Goal: Task Accomplishment & Management: Manage account settings

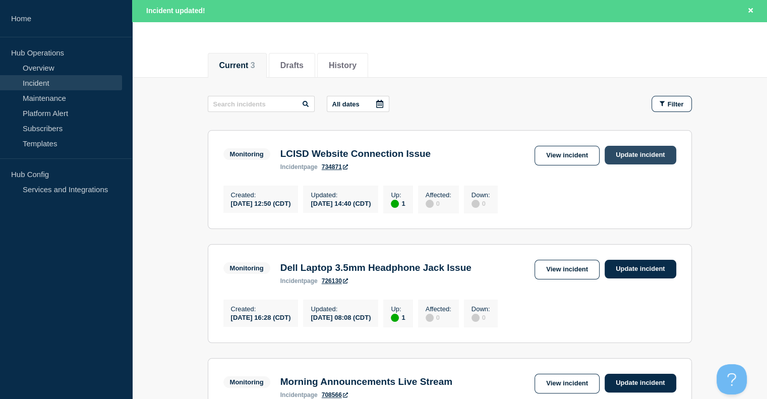
drag, startPoint x: 0, startPoint y: 0, endPoint x: 648, endPoint y: 153, distance: 665.5
click at [648, 153] on link "Update incident" at bounding box center [641, 155] width 72 height 19
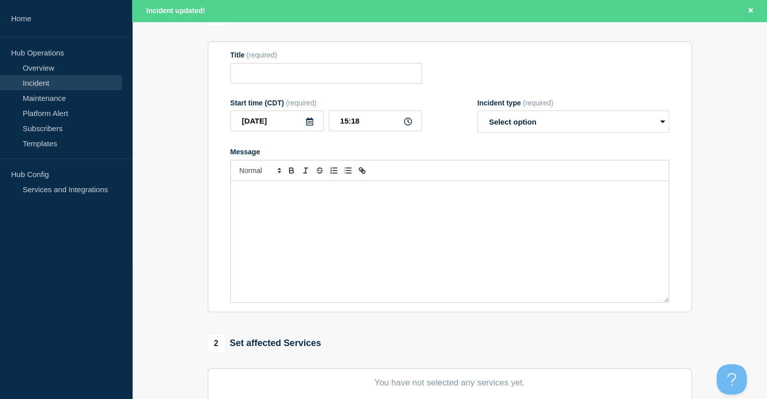
type input "LCISD Website Connection Issue"
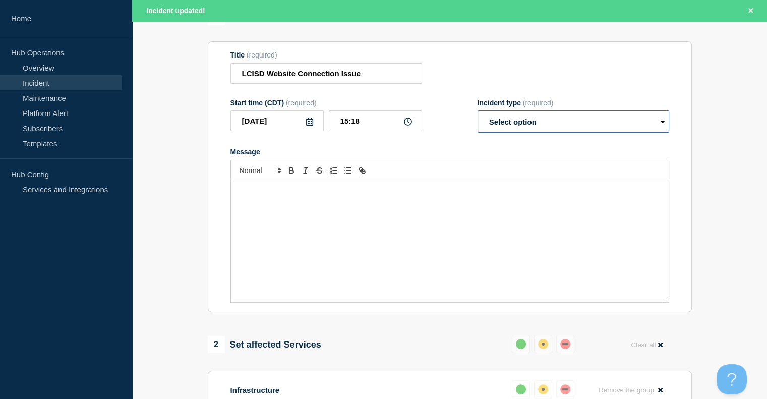
click at [550, 133] on select "Select option Investigating Identified Monitoring Resolved" at bounding box center [574, 121] width 192 height 22
select select "resolved"
click at [478, 131] on select "Select option Investigating Identified Monitoring Resolved" at bounding box center [574, 121] width 192 height 22
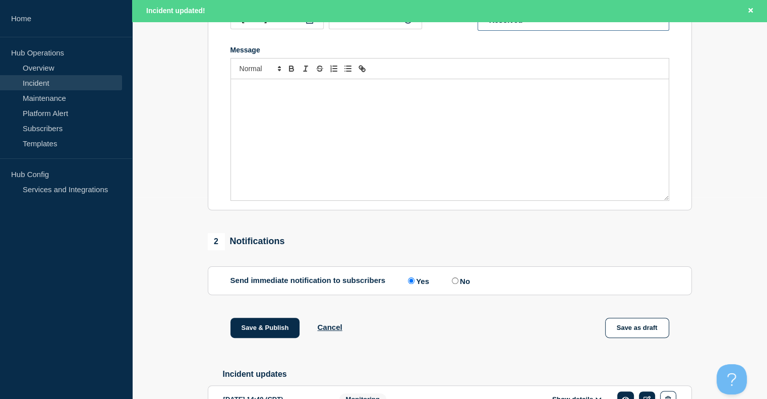
scroll to position [201, 0]
click at [343, 127] on div "Message" at bounding box center [450, 140] width 438 height 121
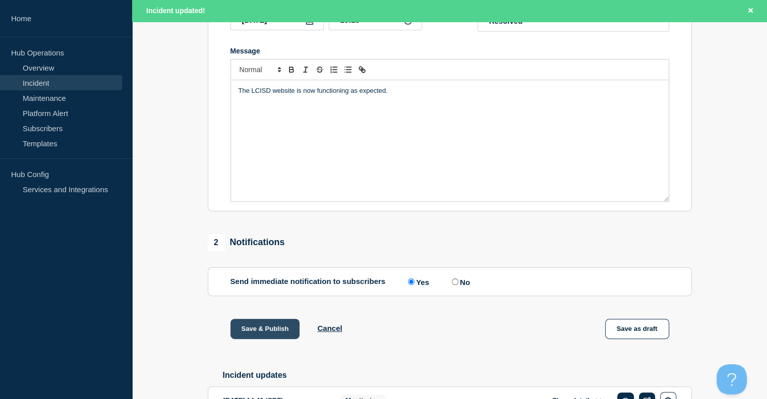
click at [291, 339] on button "Save & Publish" at bounding box center [266, 329] width 70 height 20
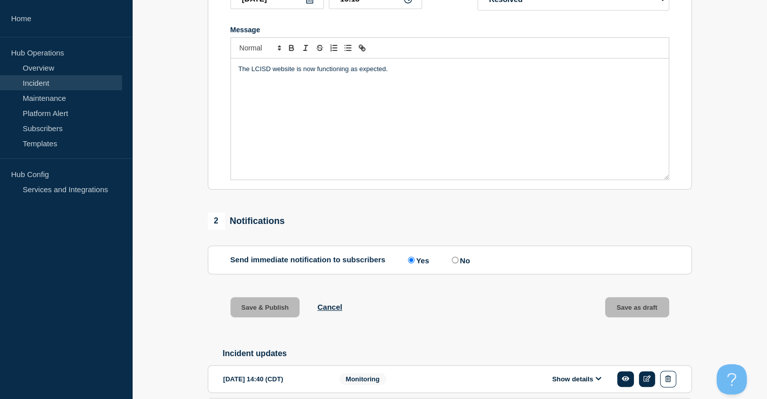
scroll to position [180, 0]
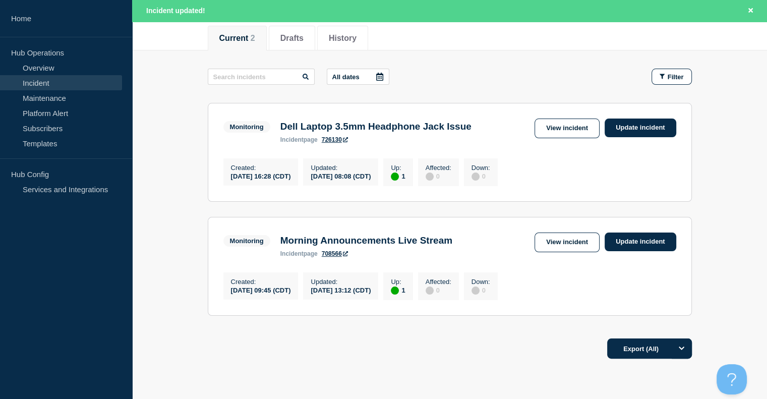
scroll to position [151, 0]
